Goal: Task Accomplishment & Management: Use online tool/utility

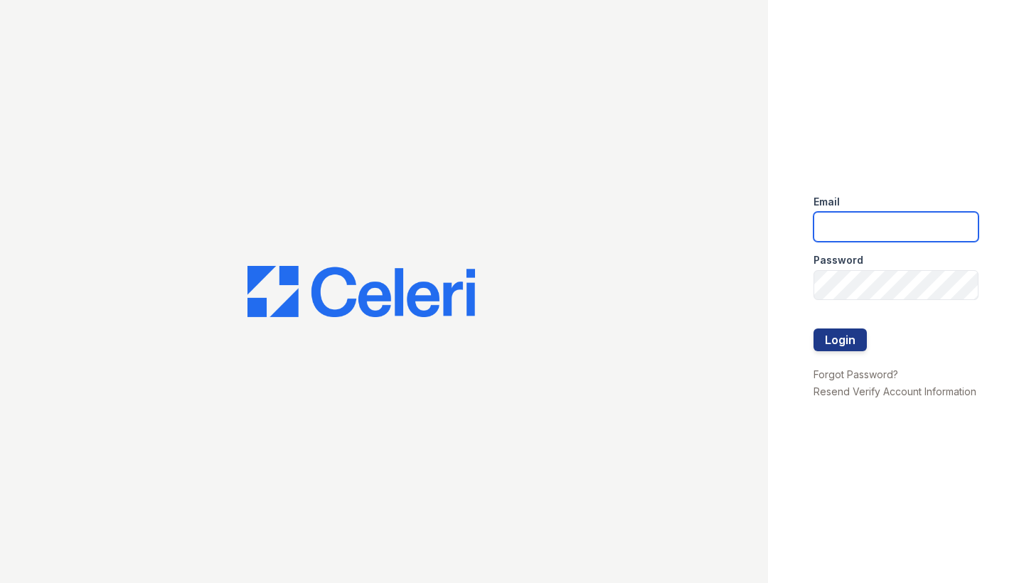
type input "arrivelex@trinity-pm.com"
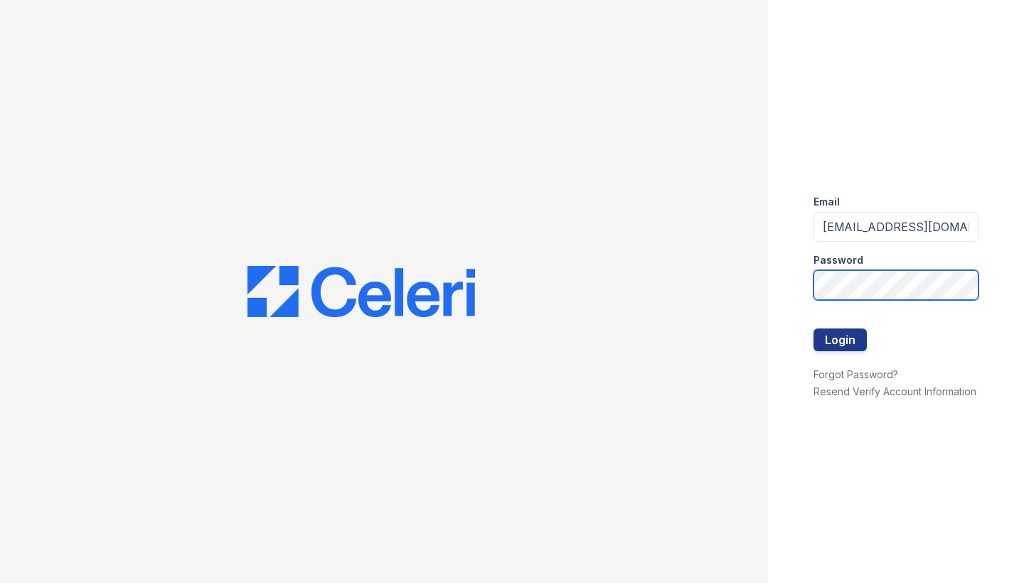
click at [839, 340] on button "Login" at bounding box center [839, 339] width 53 height 23
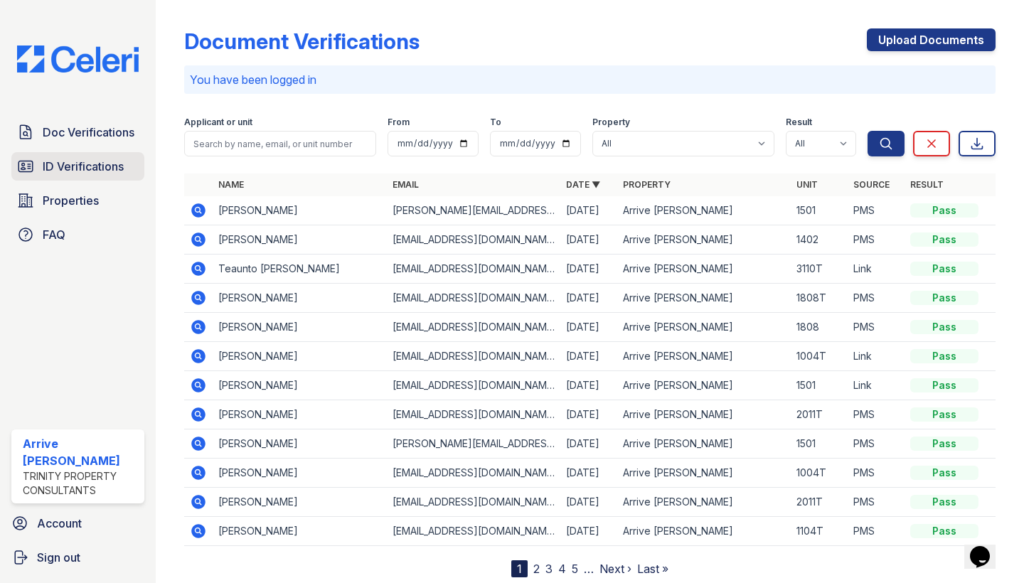
click at [123, 164] on span "ID Verifications" at bounding box center [83, 166] width 81 height 17
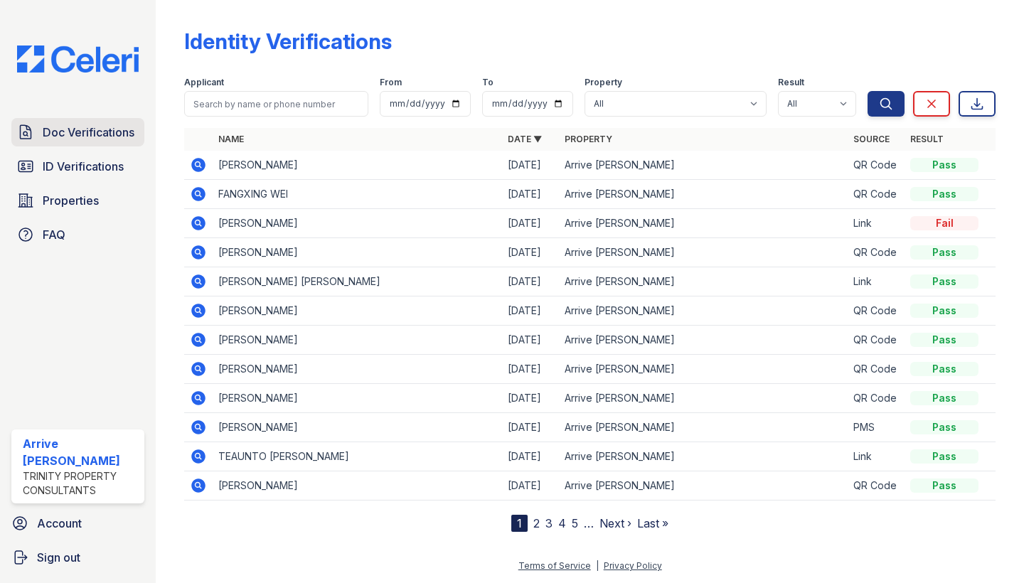
click at [136, 122] on link "Doc Verifications" at bounding box center [77, 132] width 133 height 28
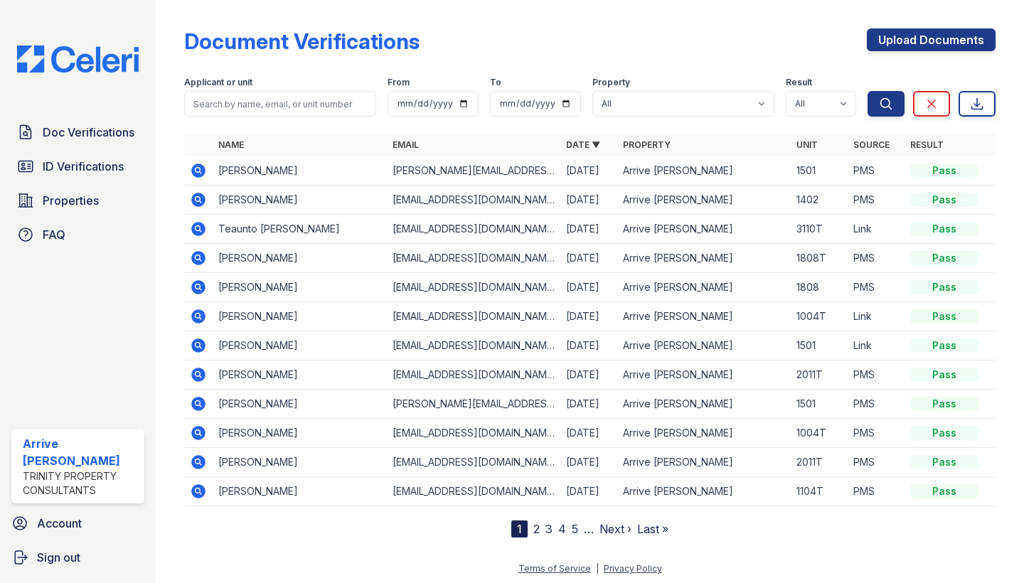
click at [200, 452] on td at bounding box center [198, 462] width 28 height 29
click at [202, 462] on icon at bounding box center [199, 462] width 14 height 14
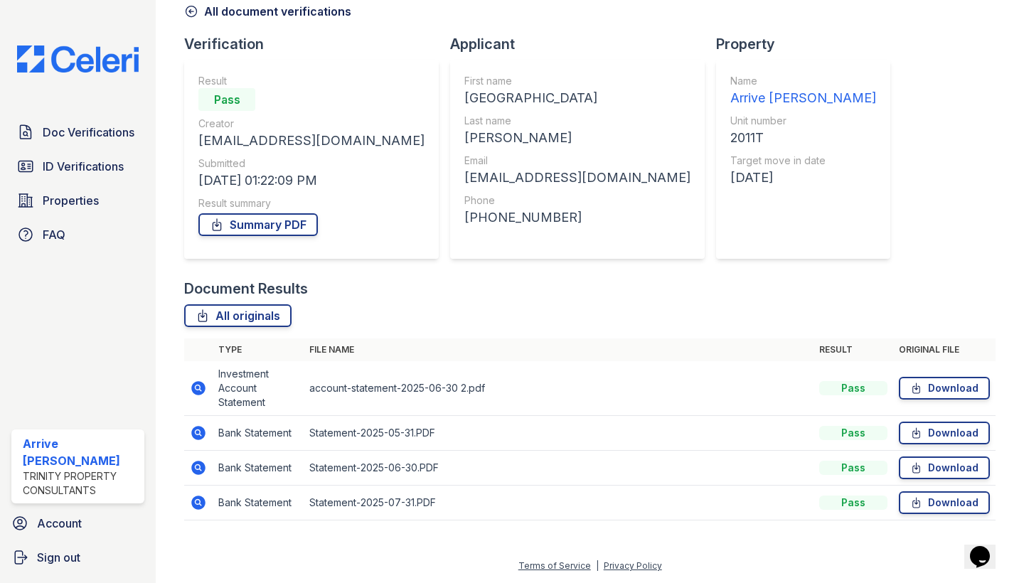
scroll to position [71, 0]
click at [196, 503] on icon at bounding box center [198, 502] width 4 height 4
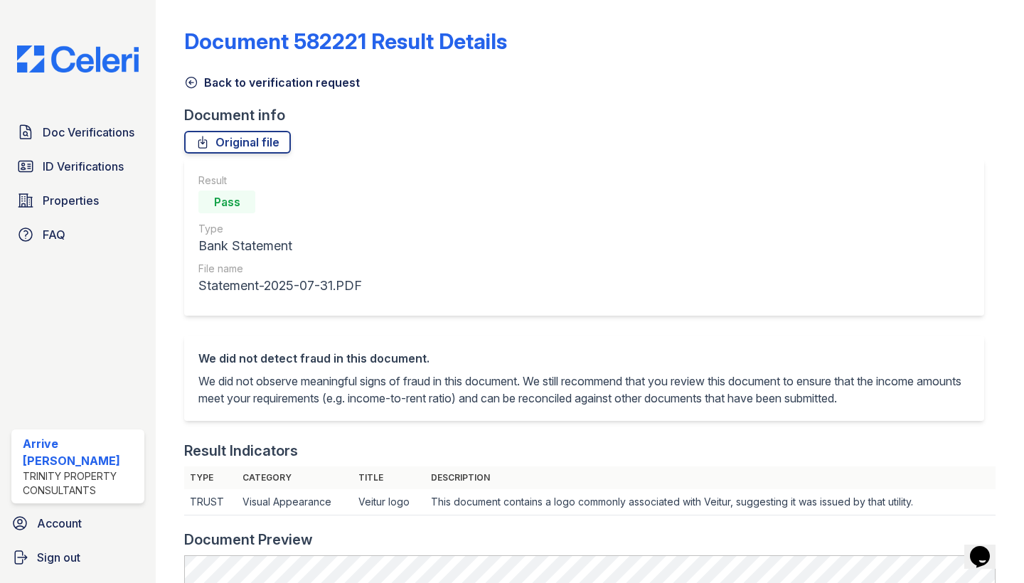
click at [188, 81] on icon at bounding box center [191, 82] width 14 height 14
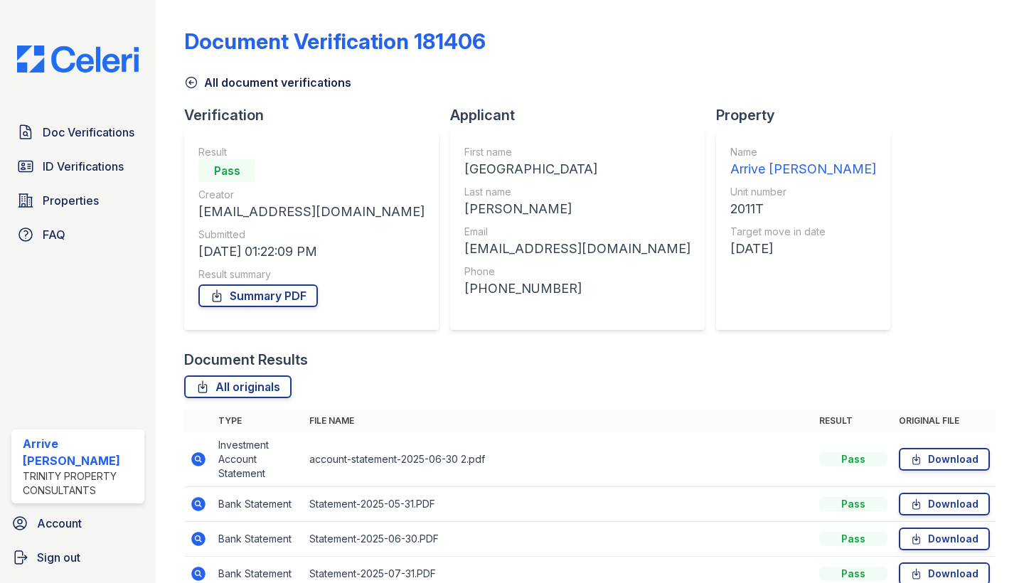
click at [204, 457] on icon at bounding box center [199, 459] width 14 height 14
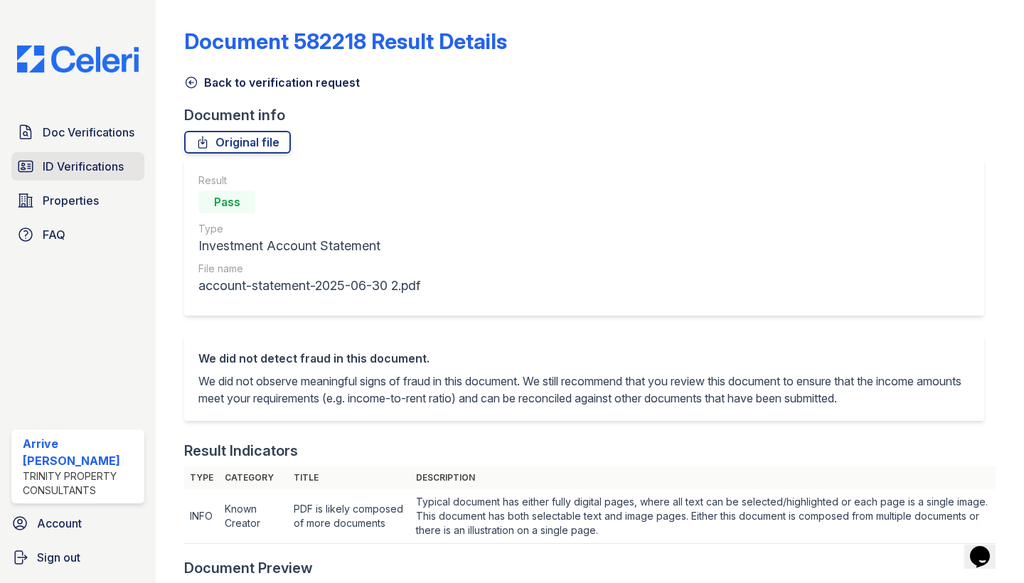
click at [118, 166] on span "ID Verifications" at bounding box center [83, 166] width 81 height 17
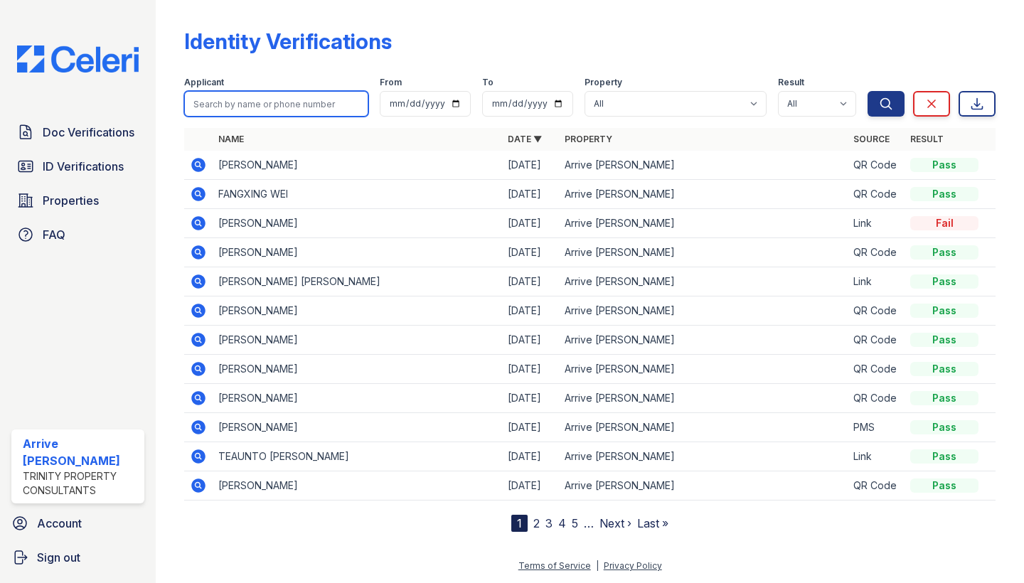
click at [271, 92] on input "search" at bounding box center [276, 104] width 184 height 26
type input "stephens"
click at [886, 104] on button "Search" at bounding box center [885, 104] width 37 height 26
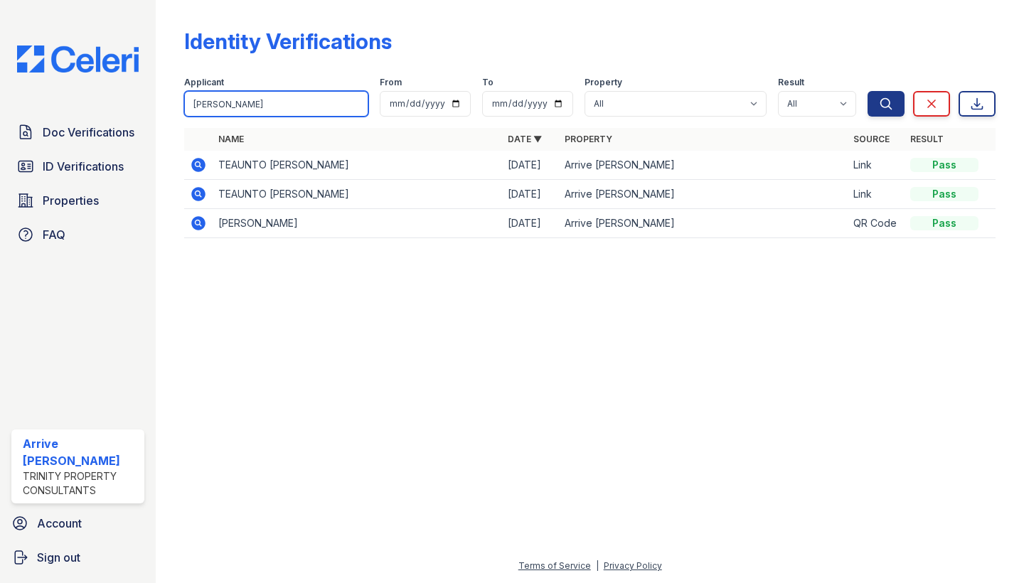
click at [263, 104] on input "stephens" at bounding box center [276, 104] width 184 height 26
click at [557, 274] on div "Identity Verifications Filter Applicant stephens From To Property All Arrive Le…" at bounding box center [589, 137] width 822 height 275
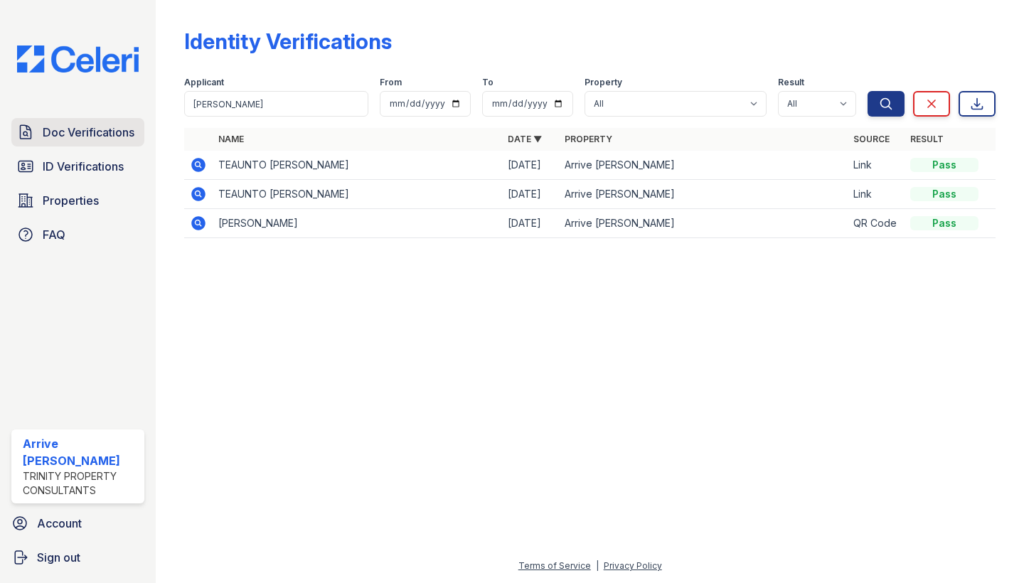
click at [57, 136] on span "Doc Verifications" at bounding box center [89, 132] width 92 height 17
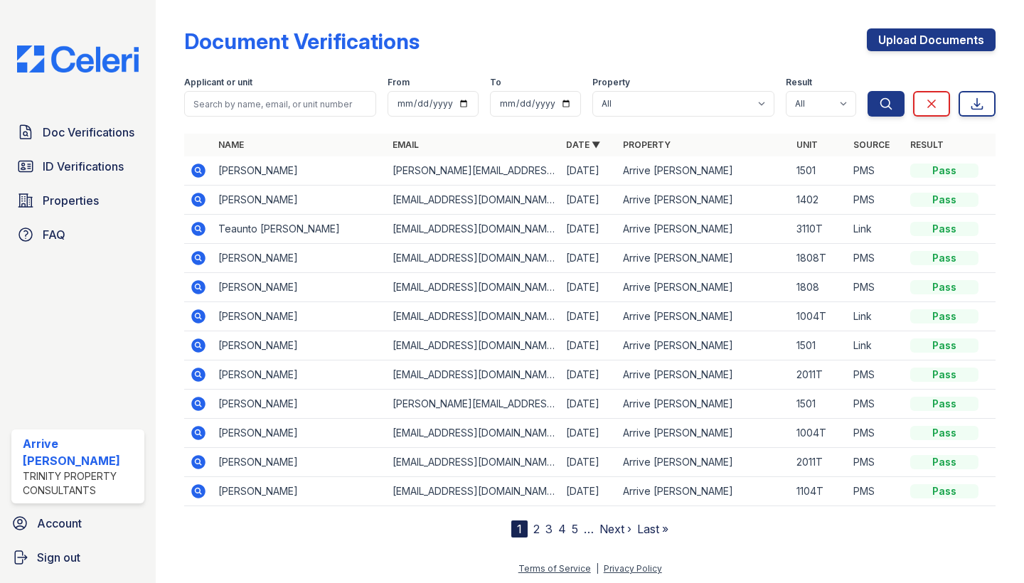
click at [203, 223] on icon at bounding box center [198, 228] width 17 height 17
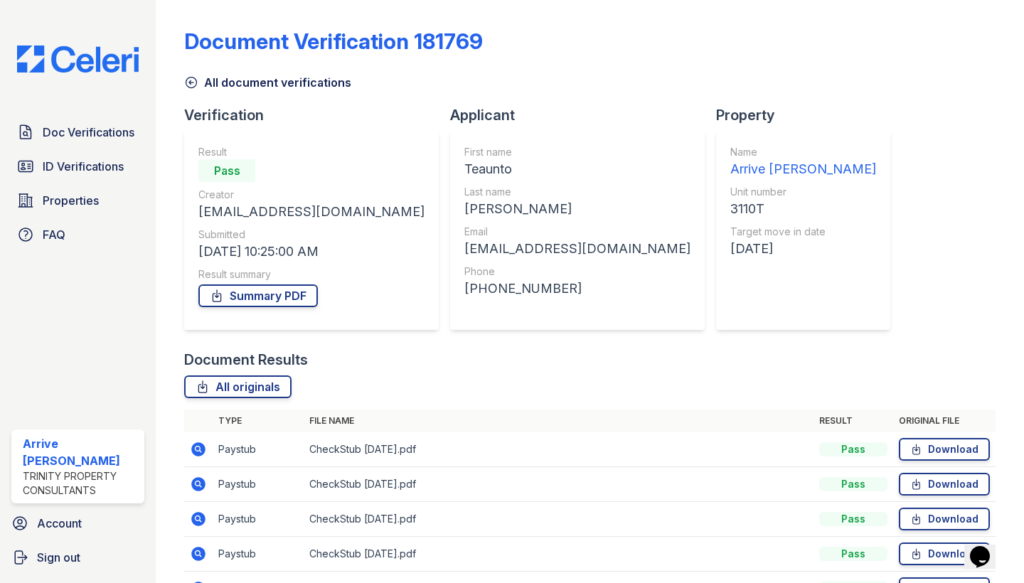
click at [207, 444] on icon at bounding box center [198, 449] width 17 height 17
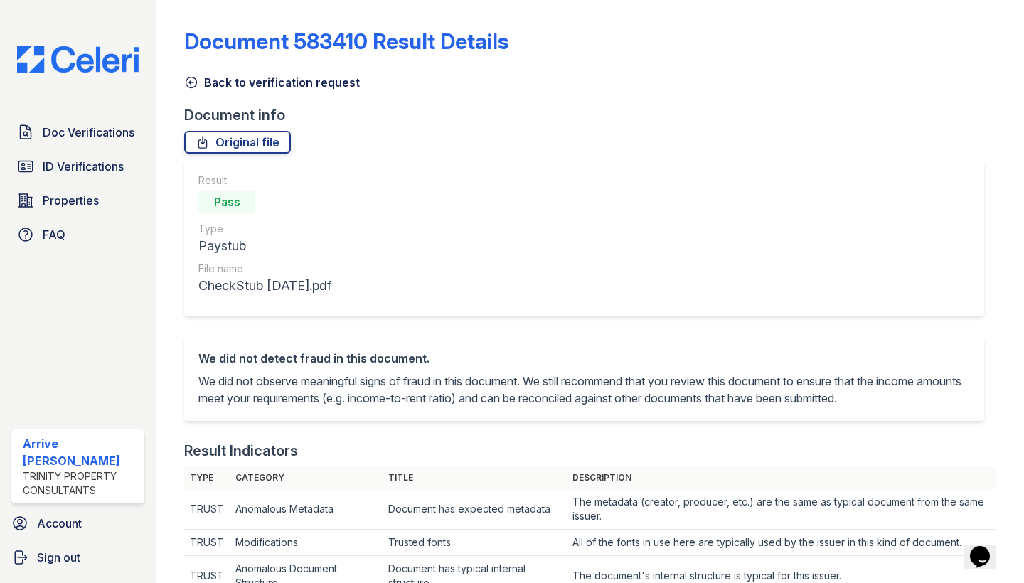
click at [198, 74] on link "Back to verification request" at bounding box center [272, 82] width 176 height 17
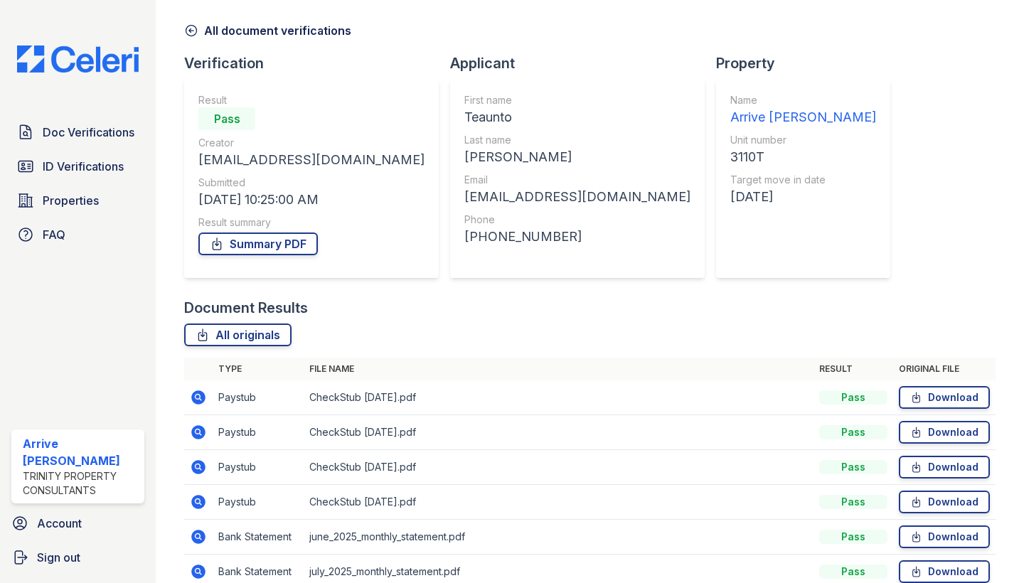
scroll to position [58, 0]
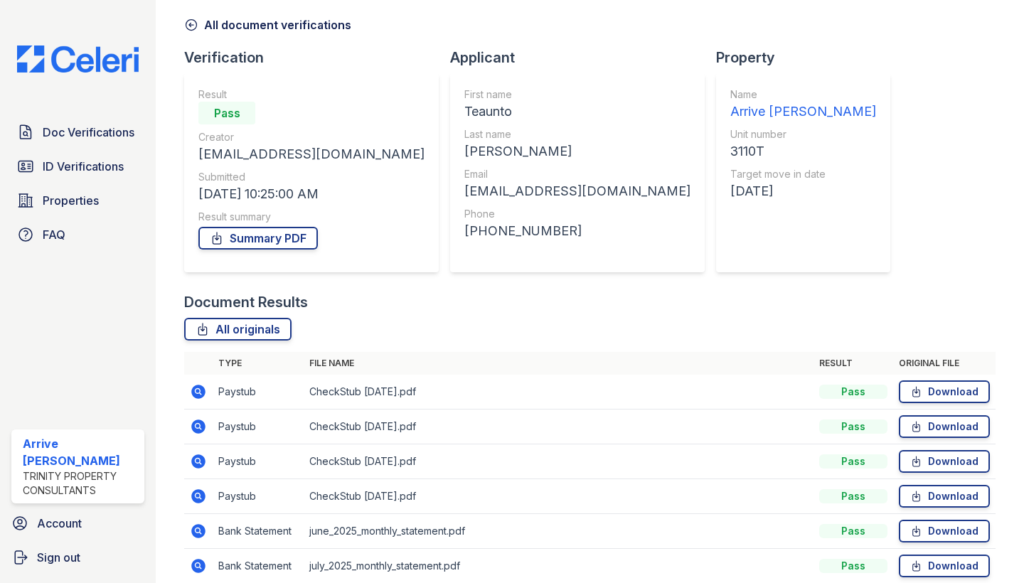
click at [193, 389] on icon at bounding box center [199, 392] width 14 height 14
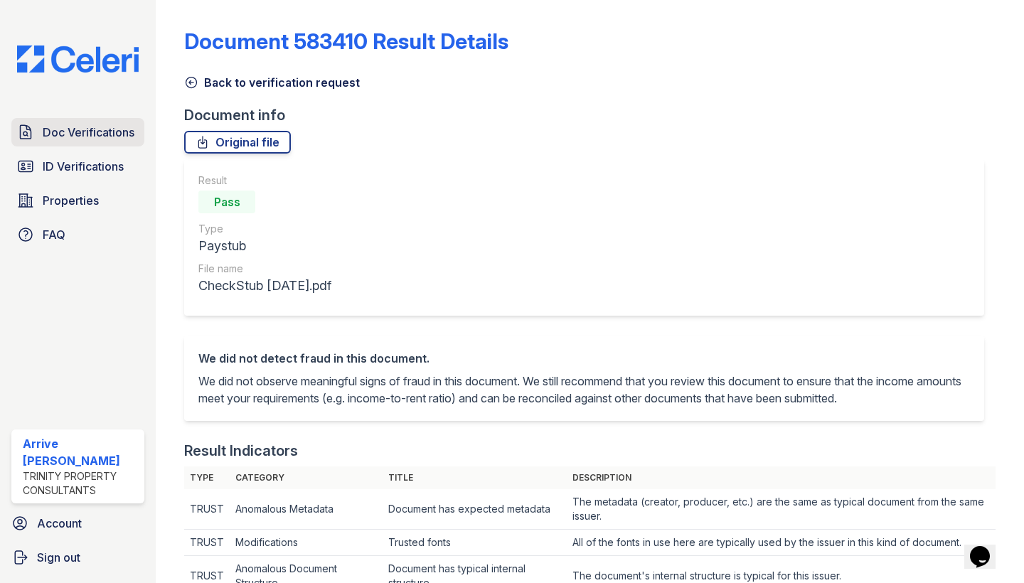
click at [18, 124] on icon at bounding box center [25, 132] width 17 height 17
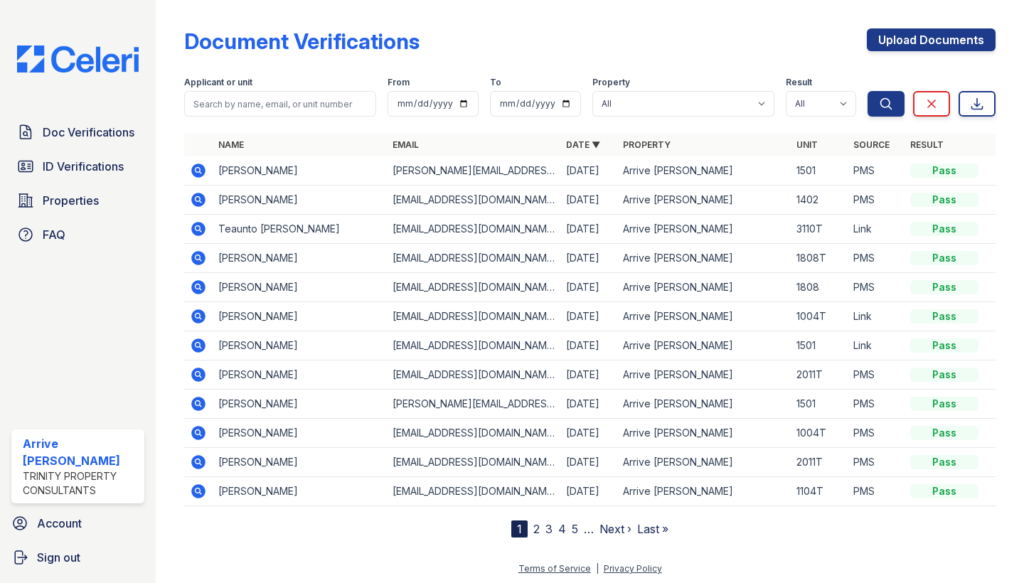
click at [198, 171] on icon at bounding box center [198, 170] width 4 height 4
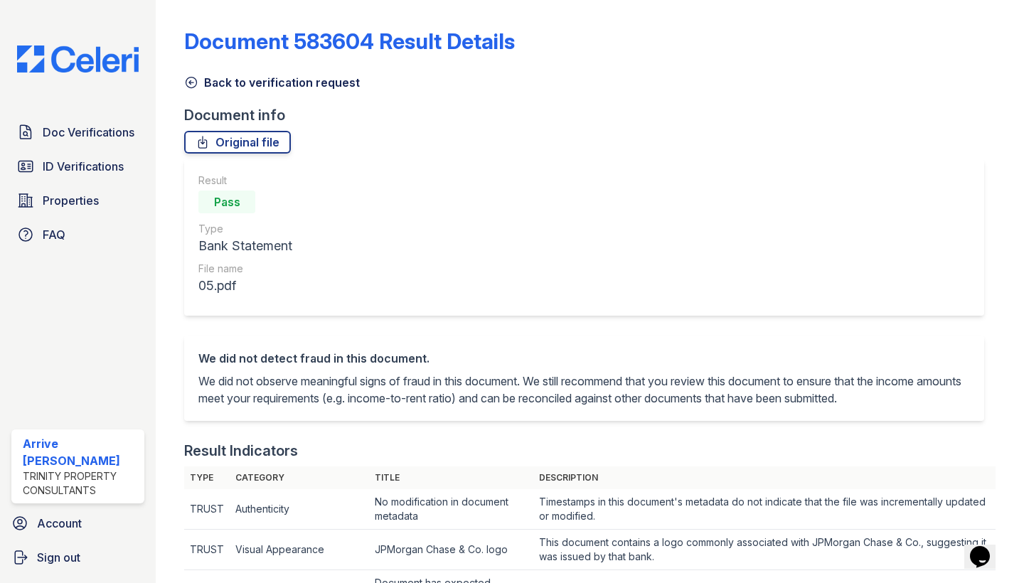
click at [195, 79] on icon at bounding box center [191, 82] width 11 height 11
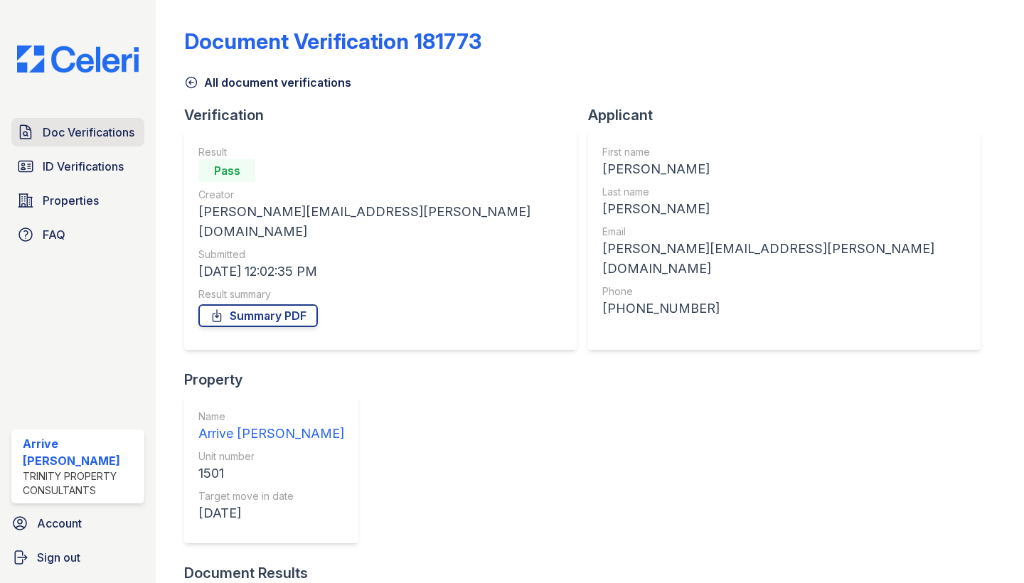
click at [116, 141] on link "Doc Verifications" at bounding box center [77, 132] width 133 height 28
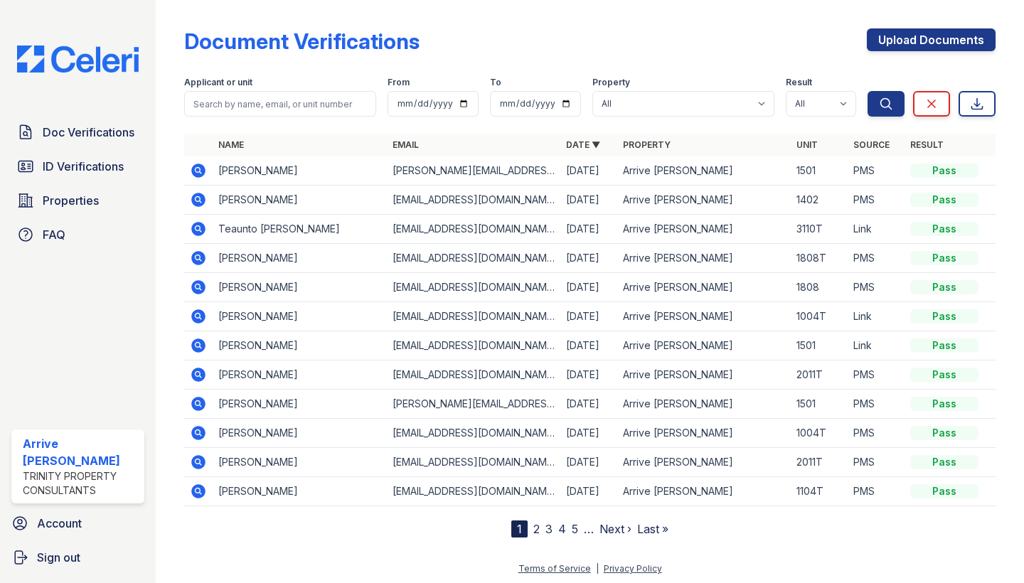
click at [200, 407] on icon at bounding box center [198, 403] width 17 height 17
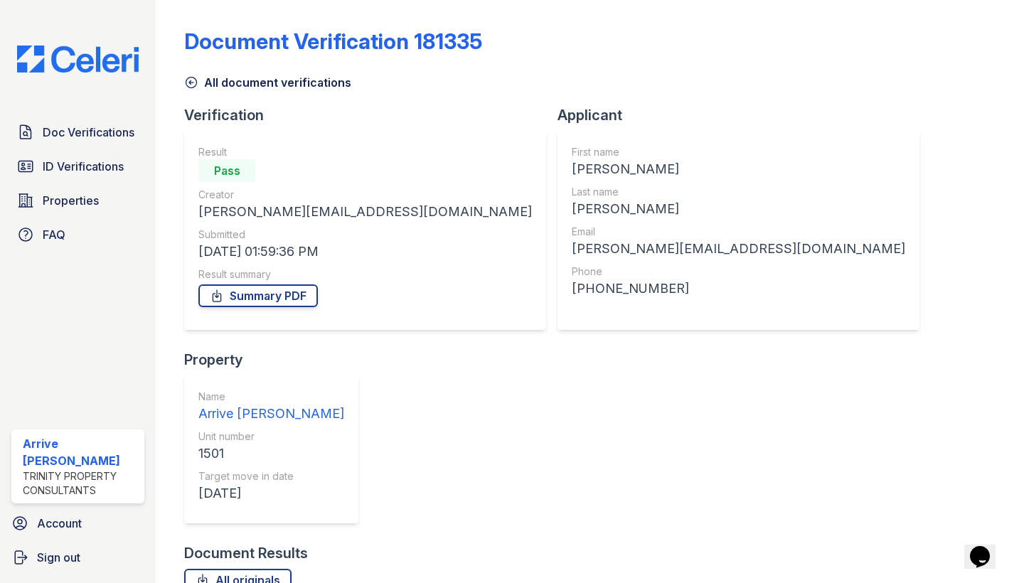
click at [190, 77] on icon at bounding box center [191, 82] width 11 height 11
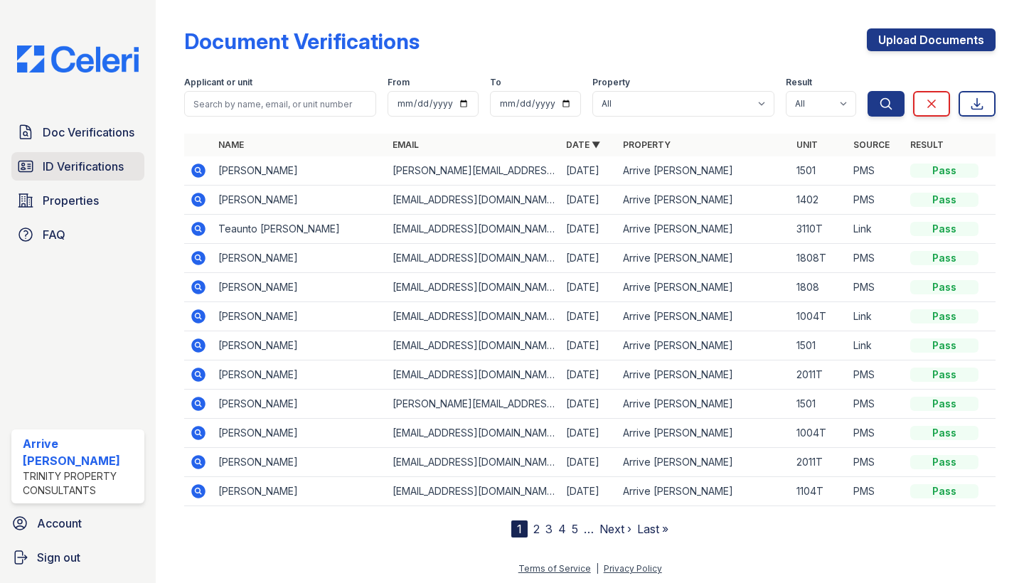
click at [97, 172] on span "ID Verifications" at bounding box center [83, 166] width 81 height 17
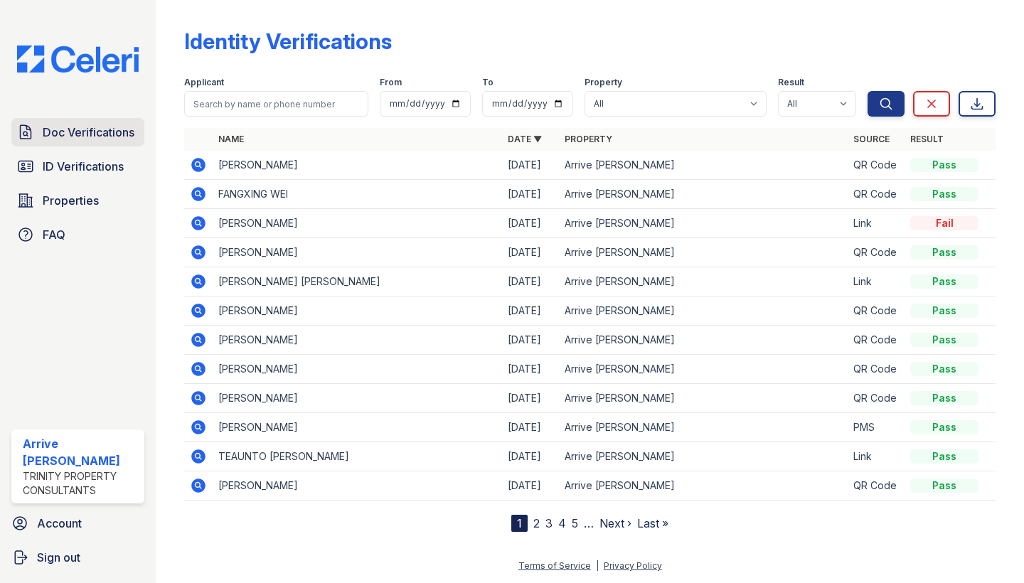
click at [116, 125] on span "Doc Verifications" at bounding box center [89, 132] width 92 height 17
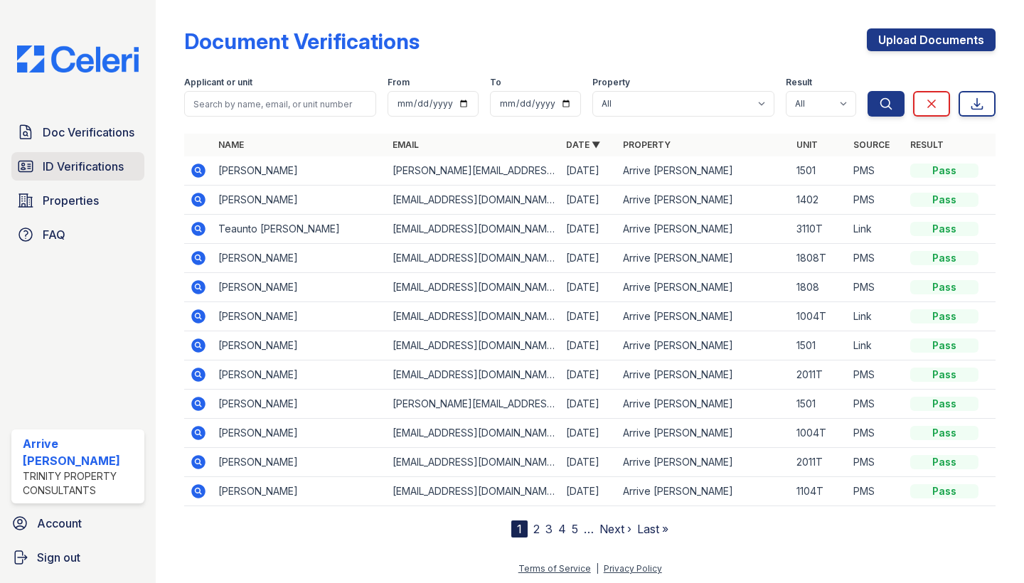
click at [50, 178] on link "ID Verifications" at bounding box center [77, 166] width 133 height 28
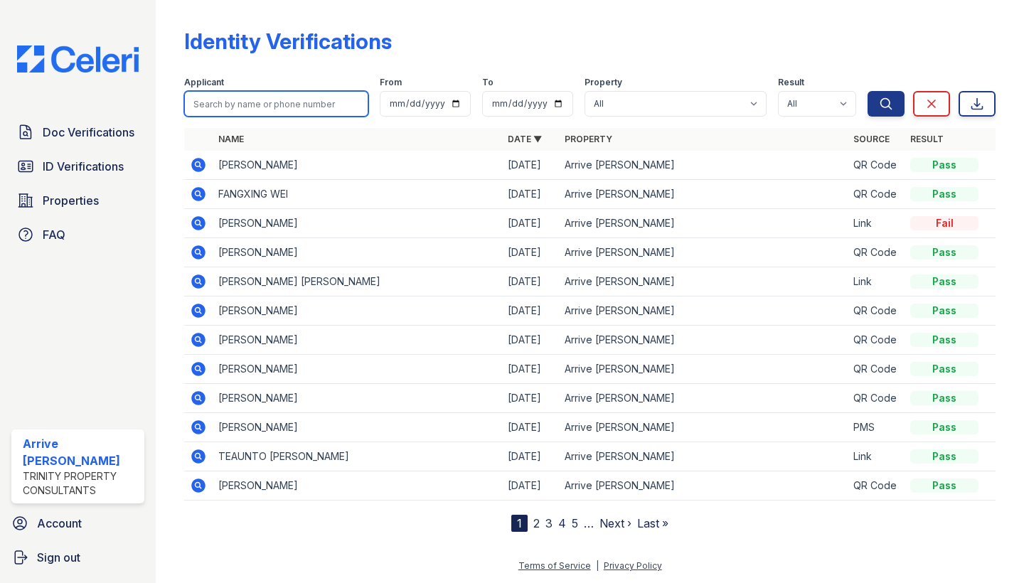
click at [210, 99] on input "search" at bounding box center [276, 104] width 184 height 26
drag, startPoint x: 164, startPoint y: 2, endPoint x: 697, endPoint y: 55, distance: 535.8
click at [697, 55] on div "Identity Verifications" at bounding box center [589, 46] width 811 height 37
